Goal: Task Accomplishment & Management: Use online tool/utility

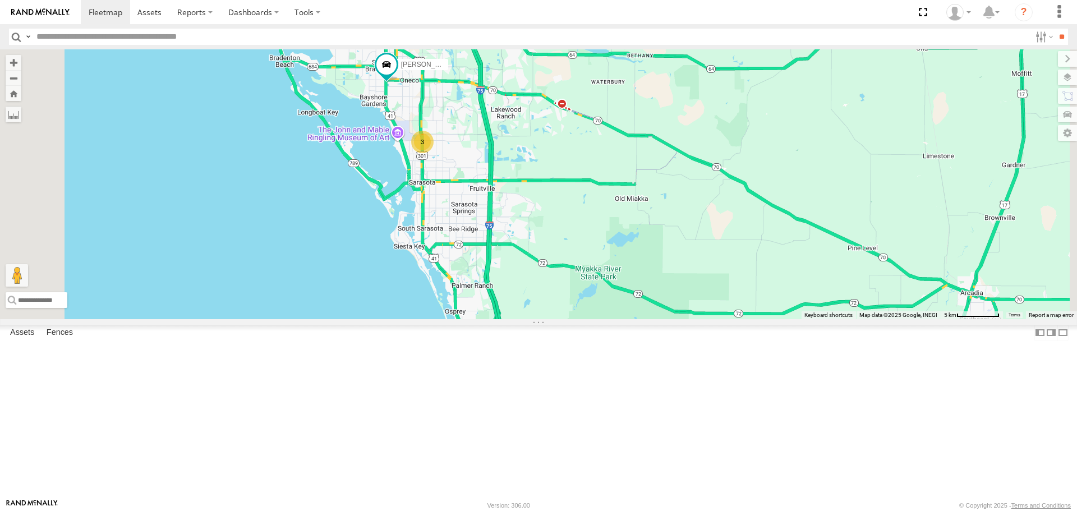
click at [0, 0] on link at bounding box center [0, 0] width 0 height 0
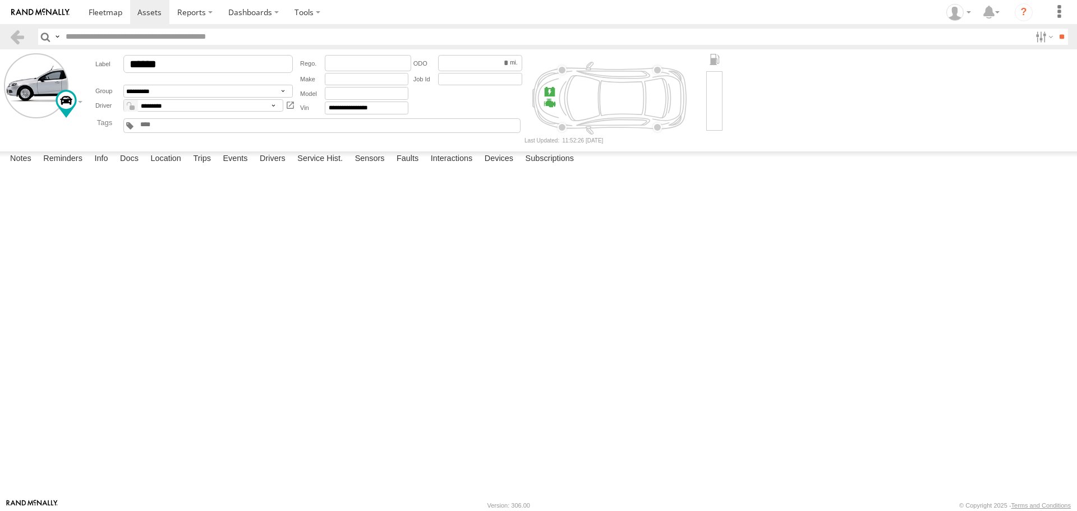
click at [0, 0] on label at bounding box center [0, 0] width 0 height 0
click at [0, 0] on button "Proceed" at bounding box center [0, 0] width 0 height 0
click at [99, 10] on span at bounding box center [106, 12] width 34 height 11
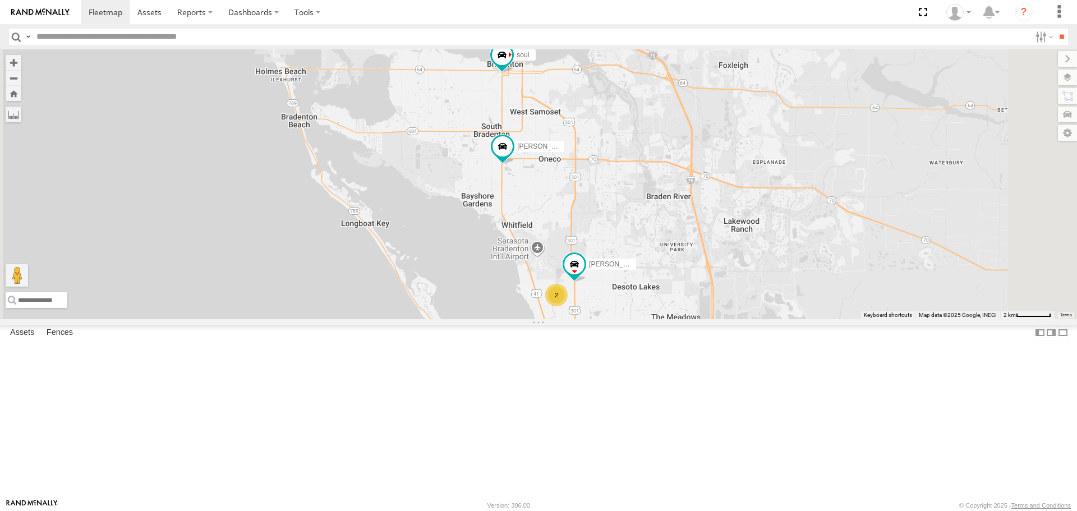
click at [1065, 81] on label at bounding box center [1067, 78] width 19 height 16
click at [0, 0] on span "Basemaps" at bounding box center [0, 0] width 0 height 0
click at [0, 0] on span "Roadmap" at bounding box center [0, 0] width 0 height 0
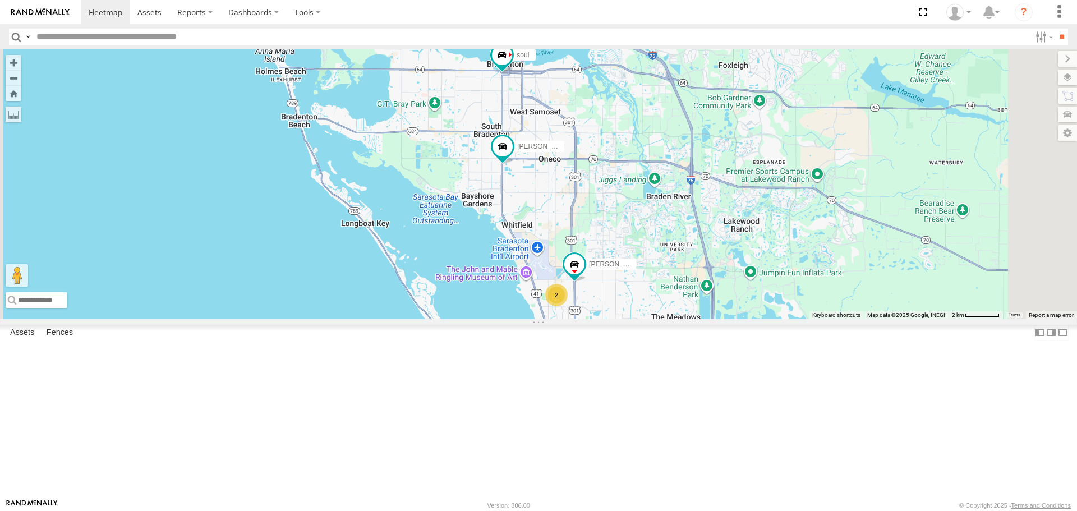
click at [0, 0] on span "Overlays" at bounding box center [0, 0] width 0 height 0
click at [0, 0] on span "Traffic" at bounding box center [0, 0] width 0 height 0
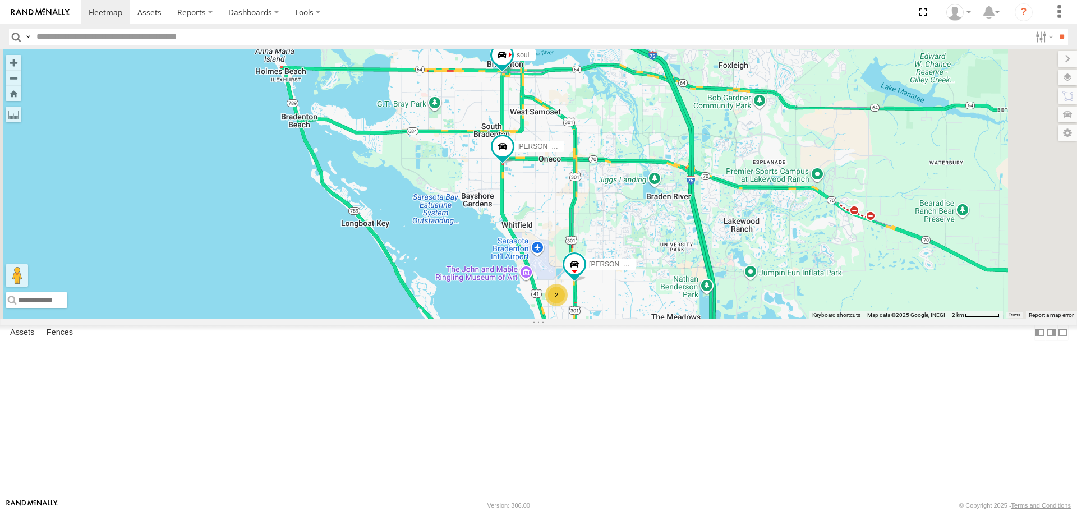
click at [352, 273] on div "Tom 2 soul Robert" at bounding box center [538, 183] width 1077 height 269
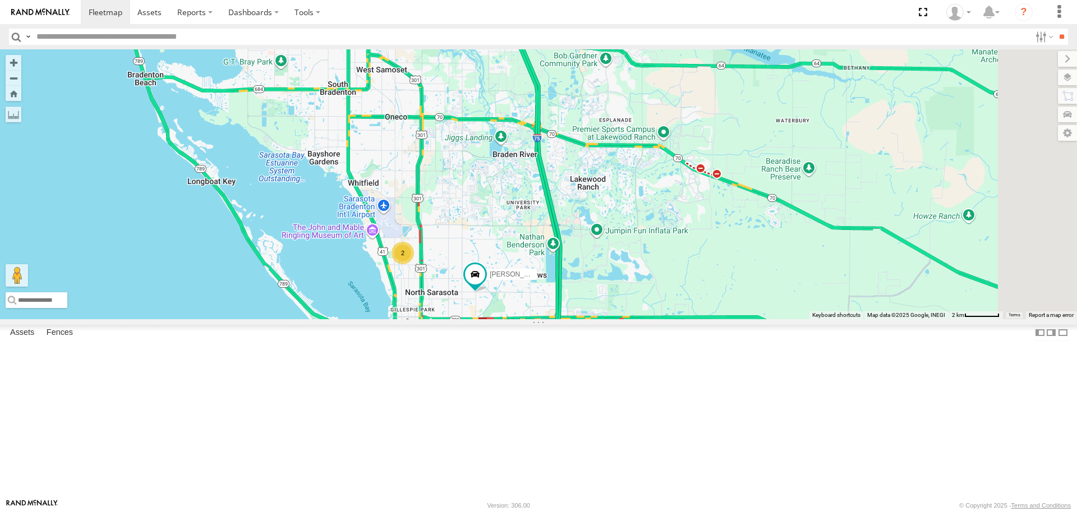
drag, startPoint x: 764, startPoint y: 334, endPoint x: 605, endPoint y: 291, distance: 164.4
click at [605, 291] on div "Tom soul Robert 2" at bounding box center [538, 183] width 1077 height 269
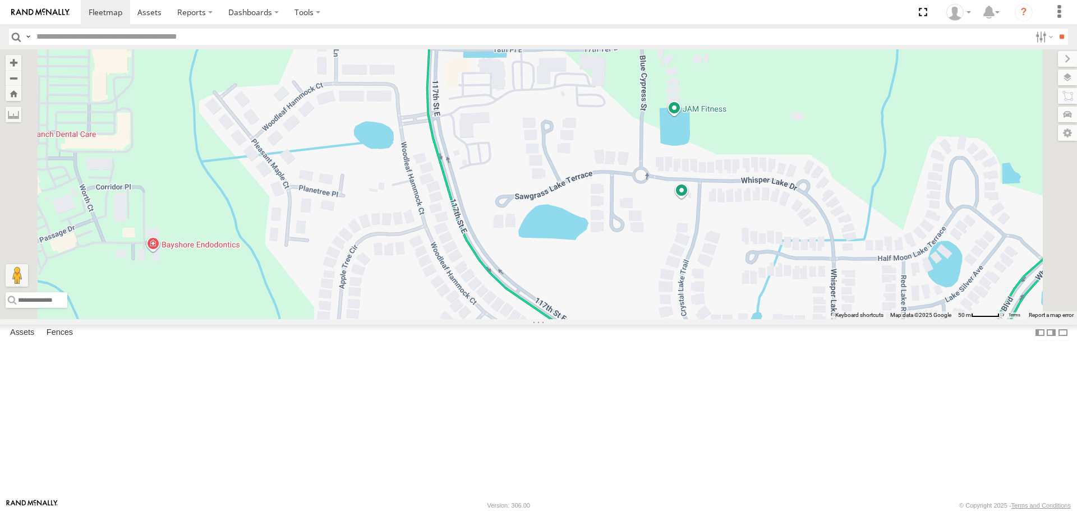
click at [0, 0] on span "Satellite + Roadmap" at bounding box center [0, 0] width 0 height 0
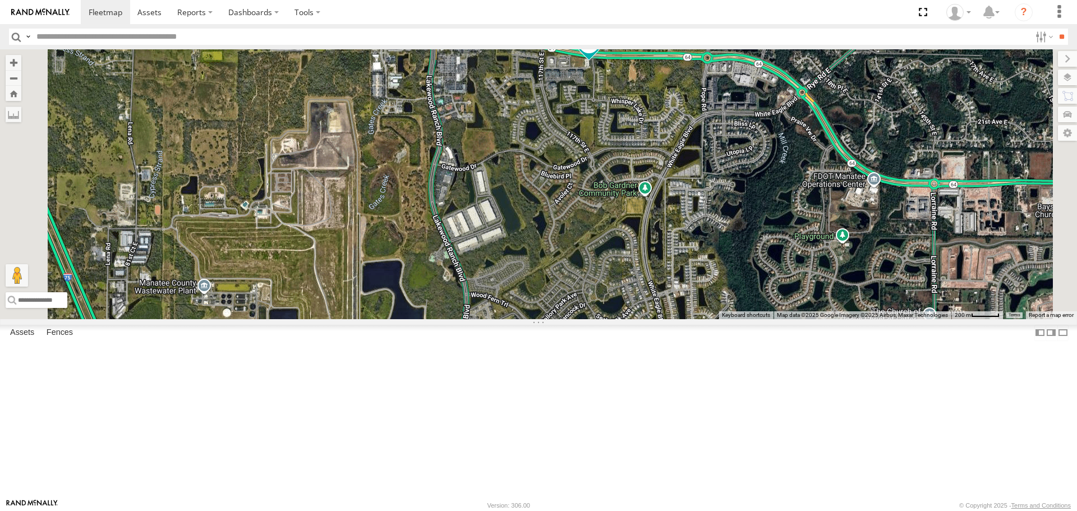
click at [0, 0] on div "Roadmap" at bounding box center [0, 0] width 0 height 0
click at [0, 0] on span "Roadmap" at bounding box center [0, 0] width 0 height 0
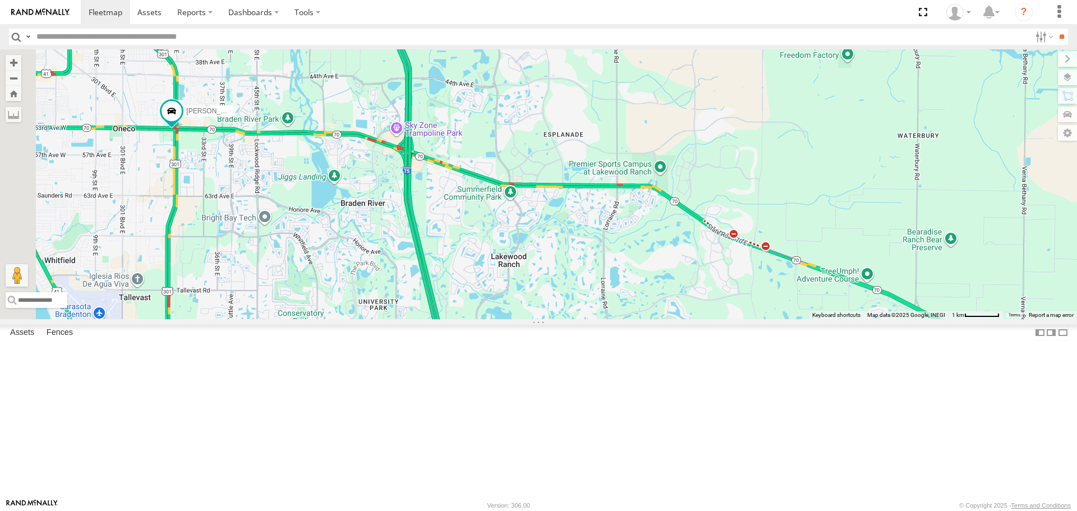
drag, startPoint x: 637, startPoint y: 209, endPoint x: 718, endPoint y: 167, distance: 91.6
click at [718, 167] on div "Tom soul Robert" at bounding box center [538, 183] width 1077 height 269
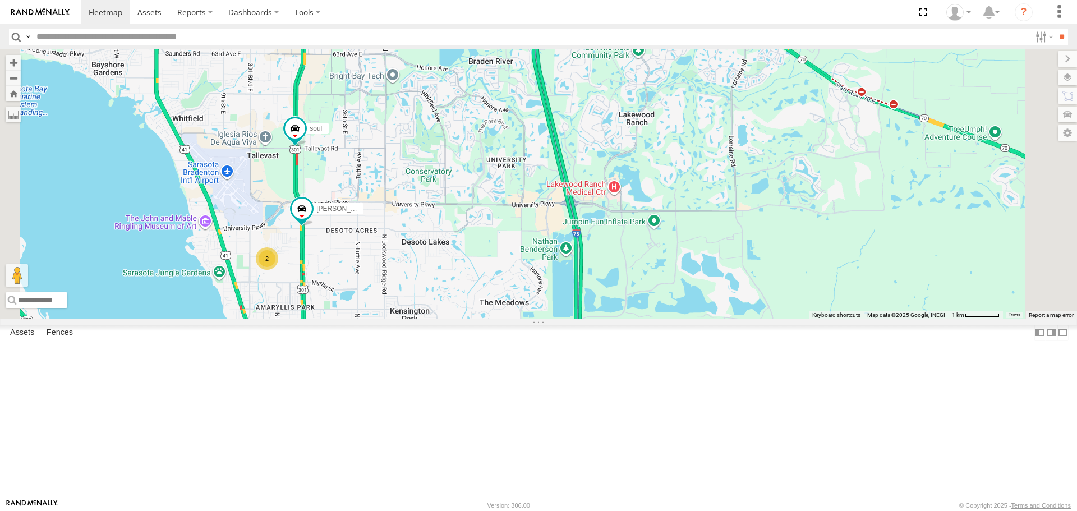
drag, startPoint x: 540, startPoint y: 297, endPoint x: 621, endPoint y: 131, distance: 184.9
click at [625, 131] on div "2 soul Robert" at bounding box center [538, 183] width 1077 height 269
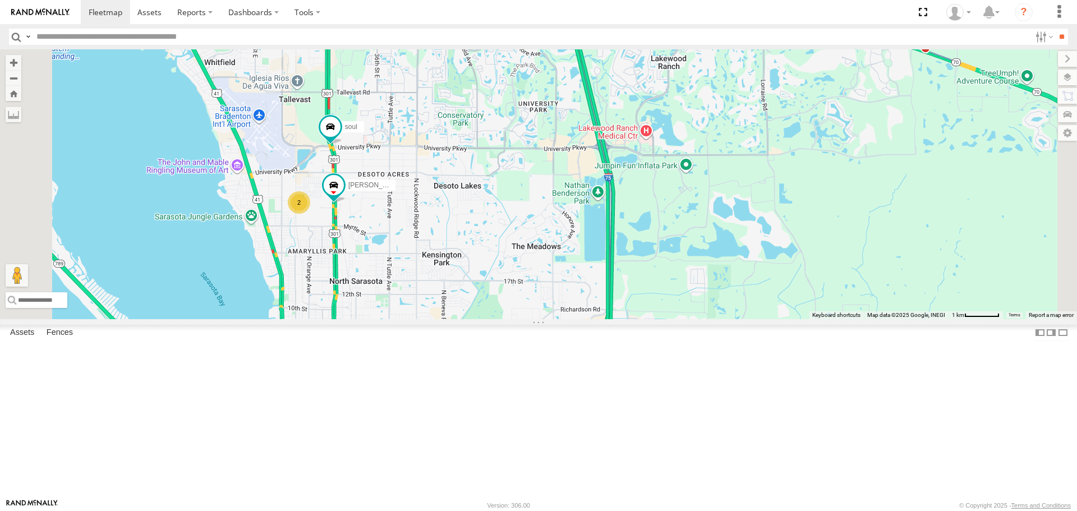
drag, startPoint x: 642, startPoint y: 367, endPoint x: 377, endPoint y: 95, distance: 379.6
click at [378, 96] on div "2 soul Robert" at bounding box center [538, 183] width 1077 height 269
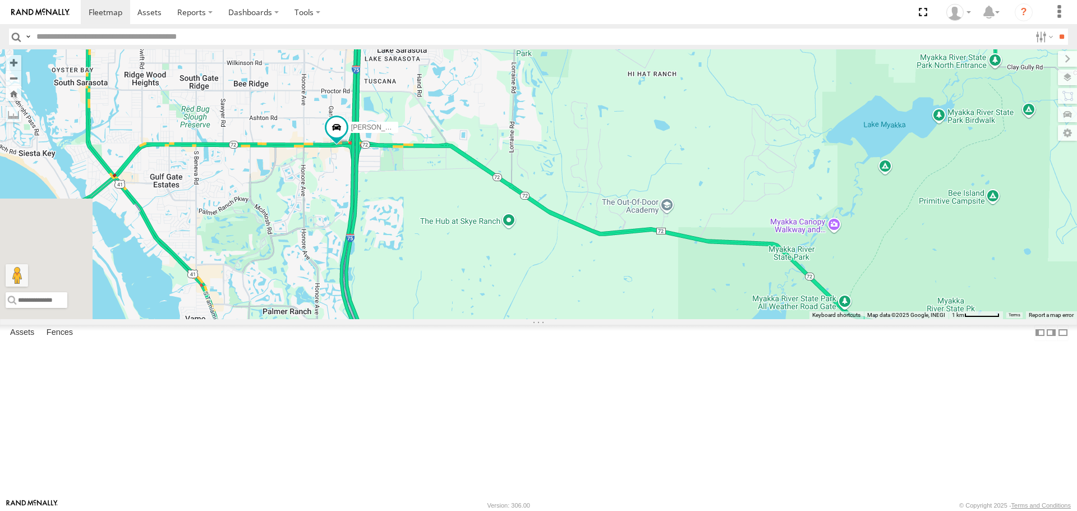
drag, startPoint x: 526, startPoint y: 298, endPoint x: 551, endPoint y: 187, distance: 113.3
click at [551, 187] on div "2 soul Robert Tom" at bounding box center [538, 183] width 1077 height 269
